Goal: Information Seeking & Learning: Learn about a topic

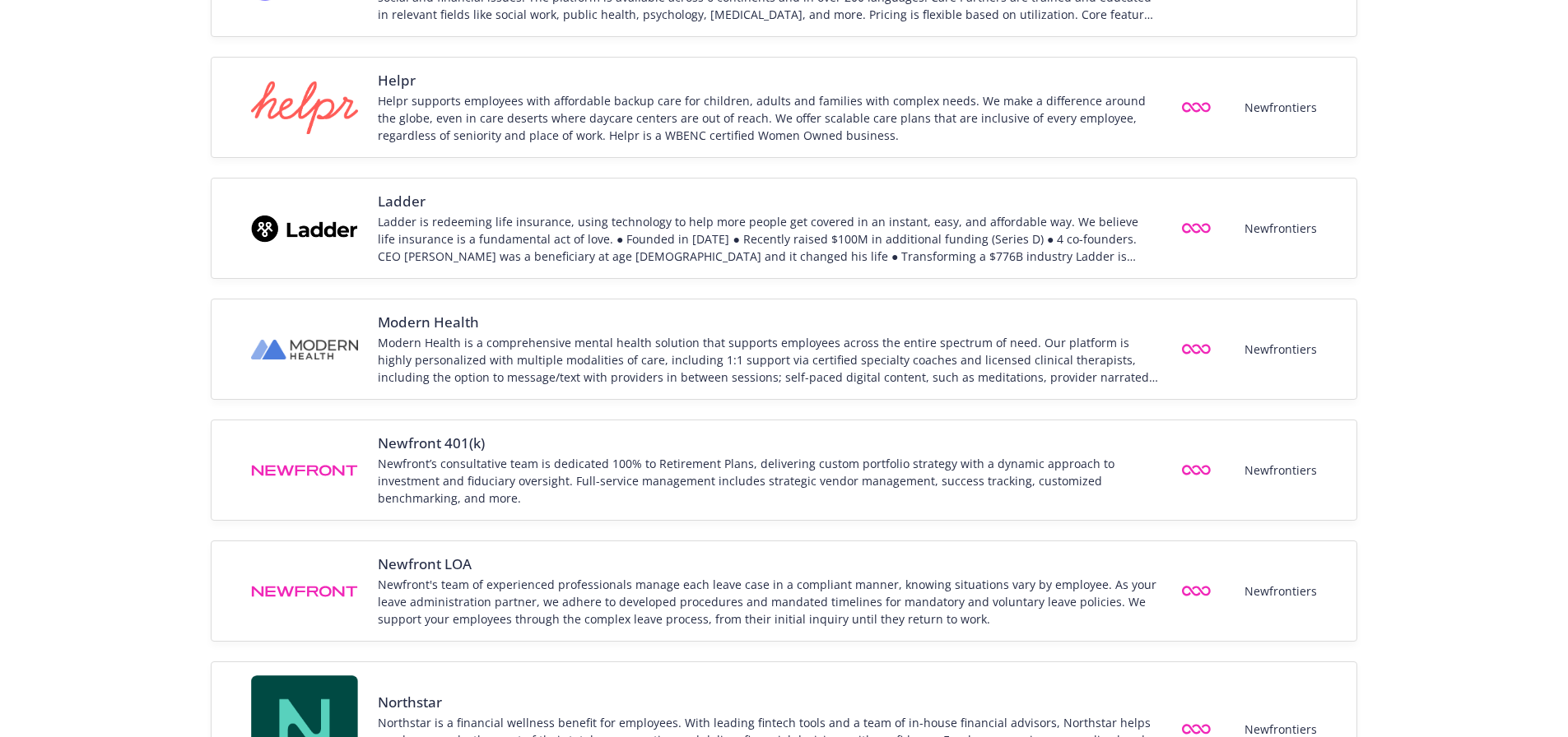
scroll to position [740, 0]
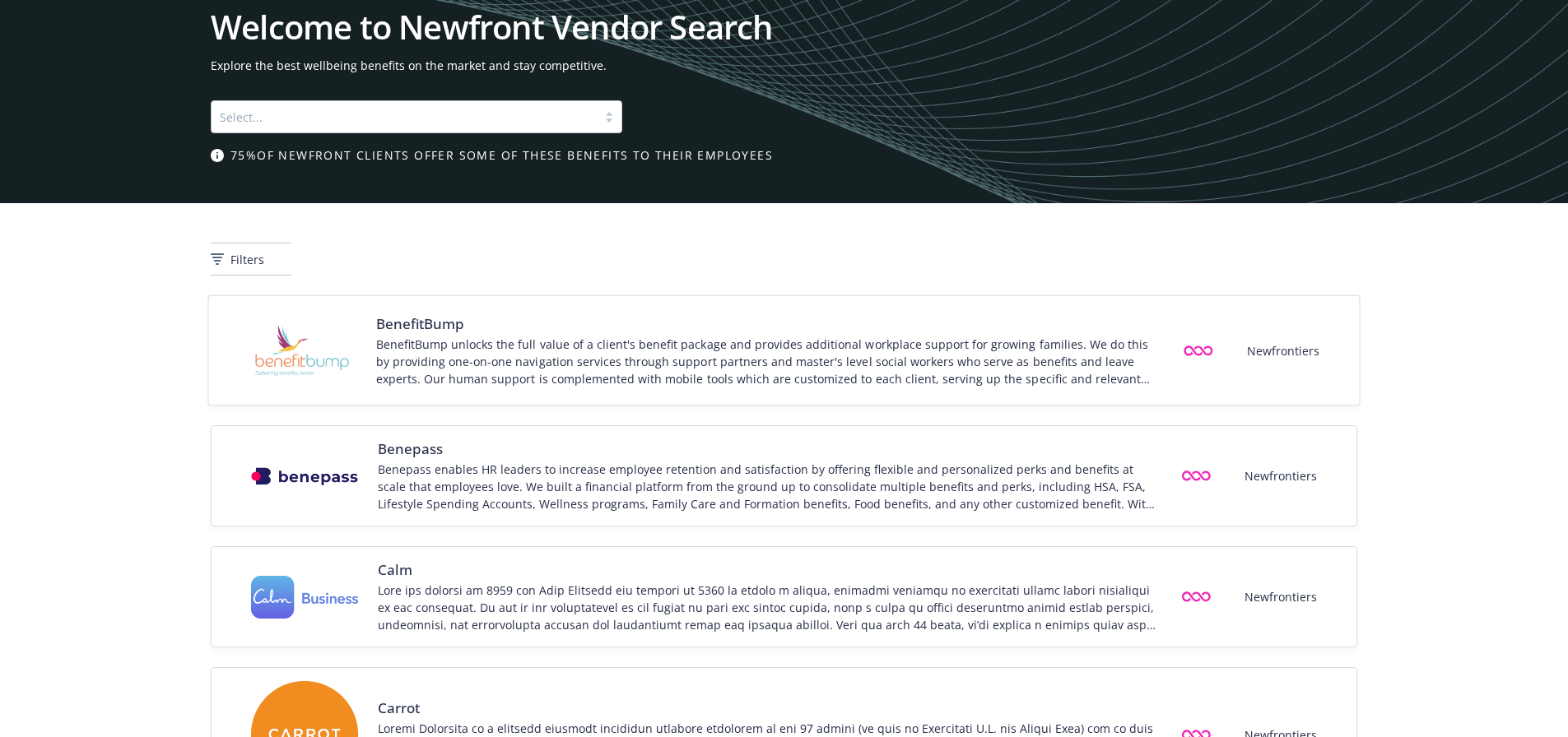
scroll to position [0, 0]
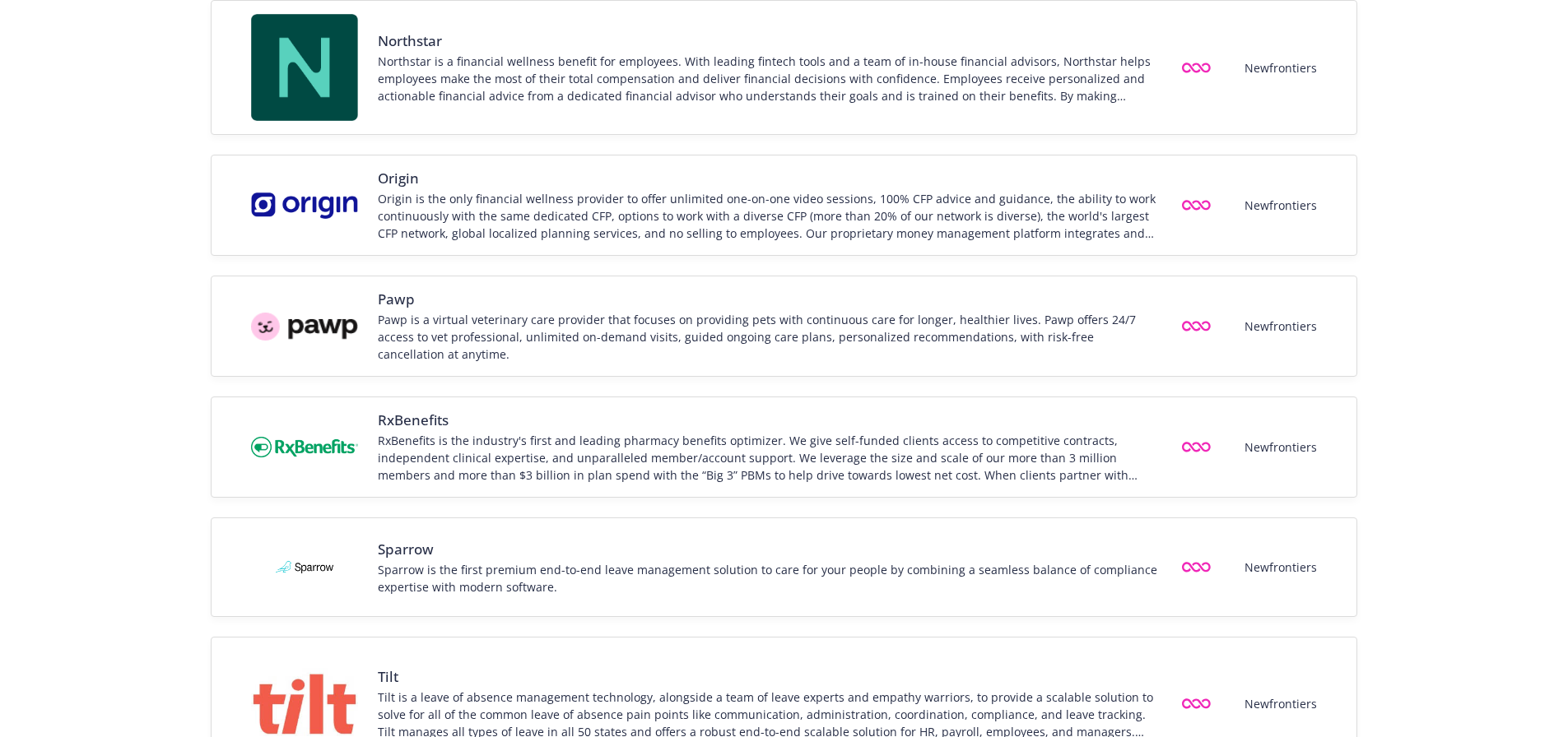
scroll to position [2139, 0]
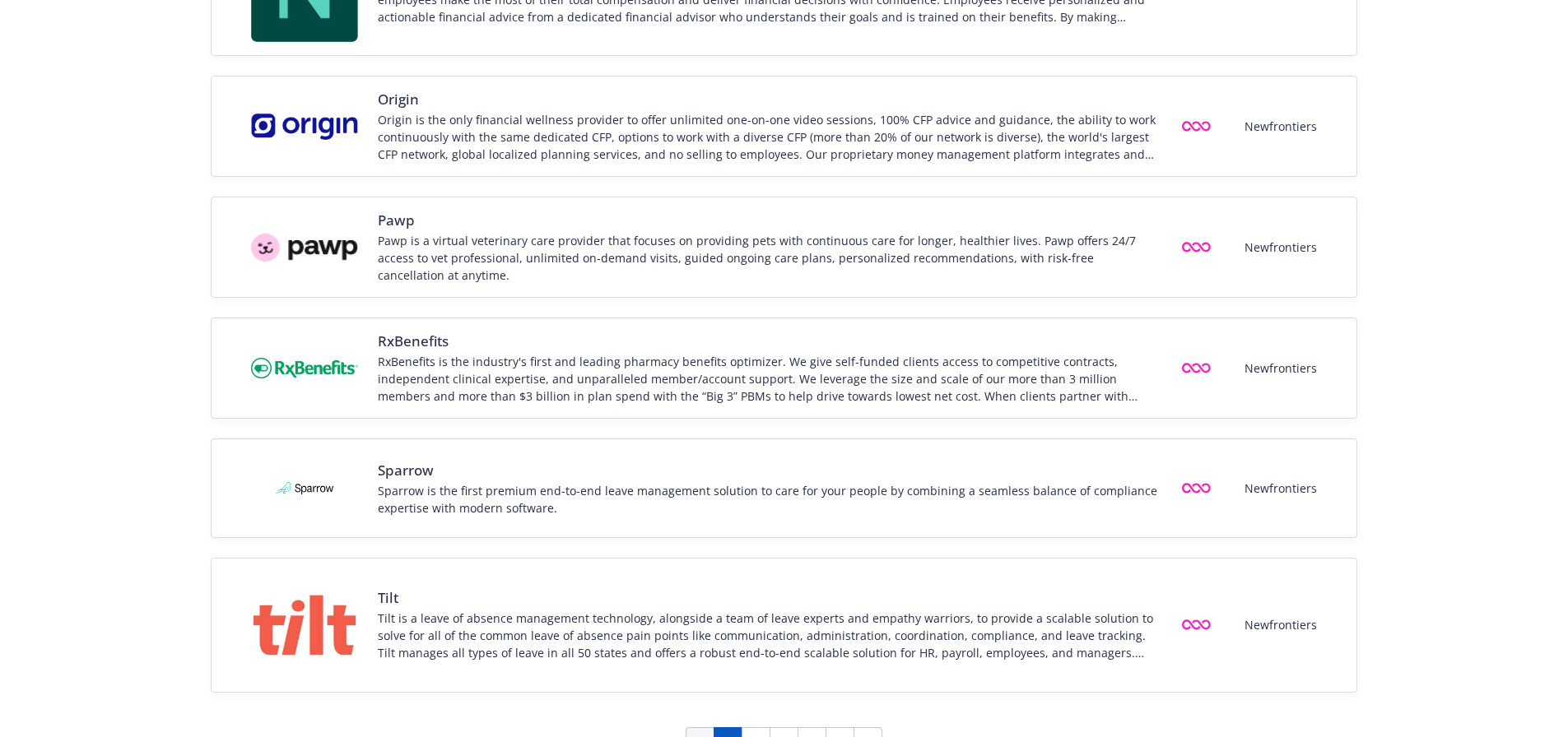
click at [719, 727] on link "1" at bounding box center [728, 742] width 29 height 30
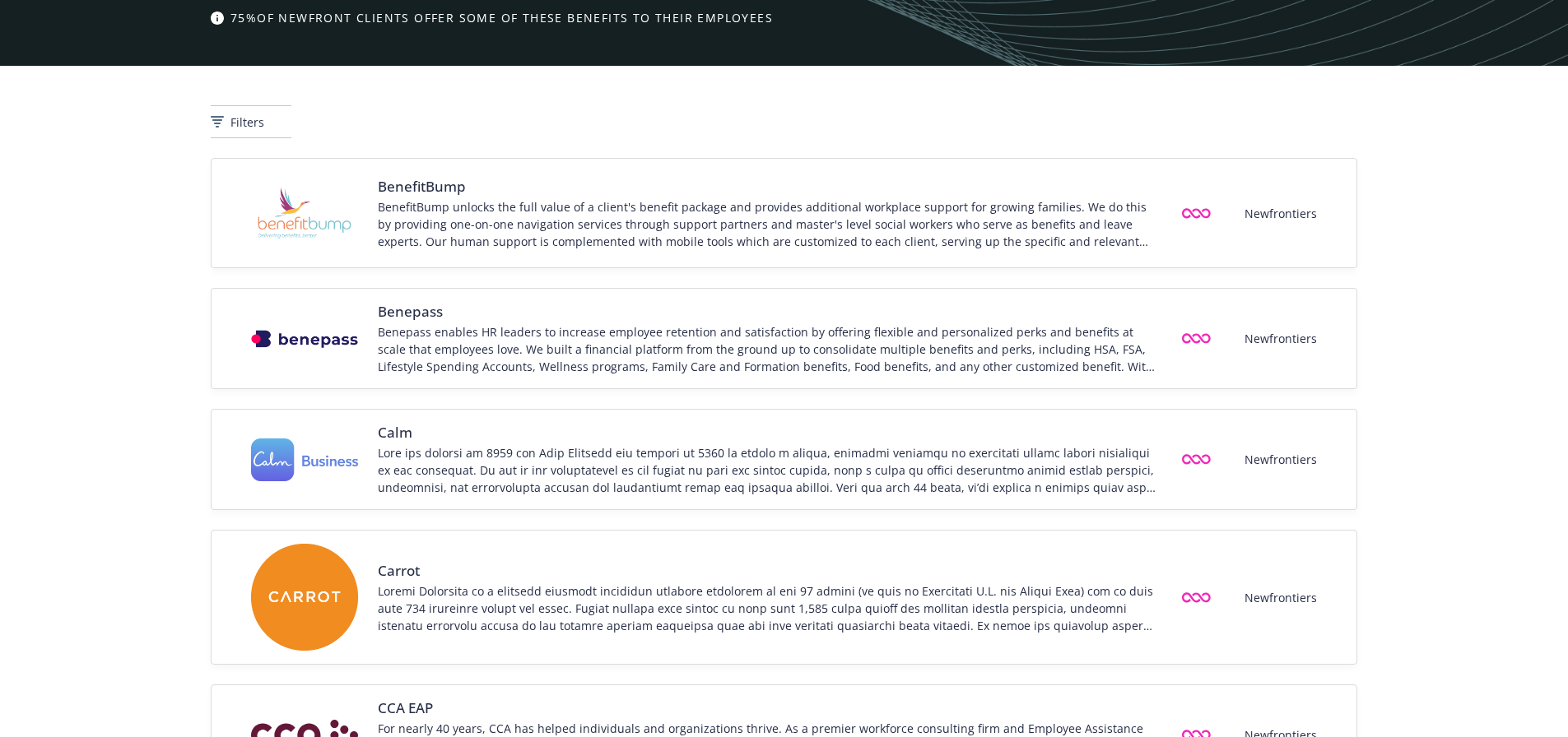
scroll to position [0, 0]
